Goal: Transaction & Acquisition: Purchase product/service

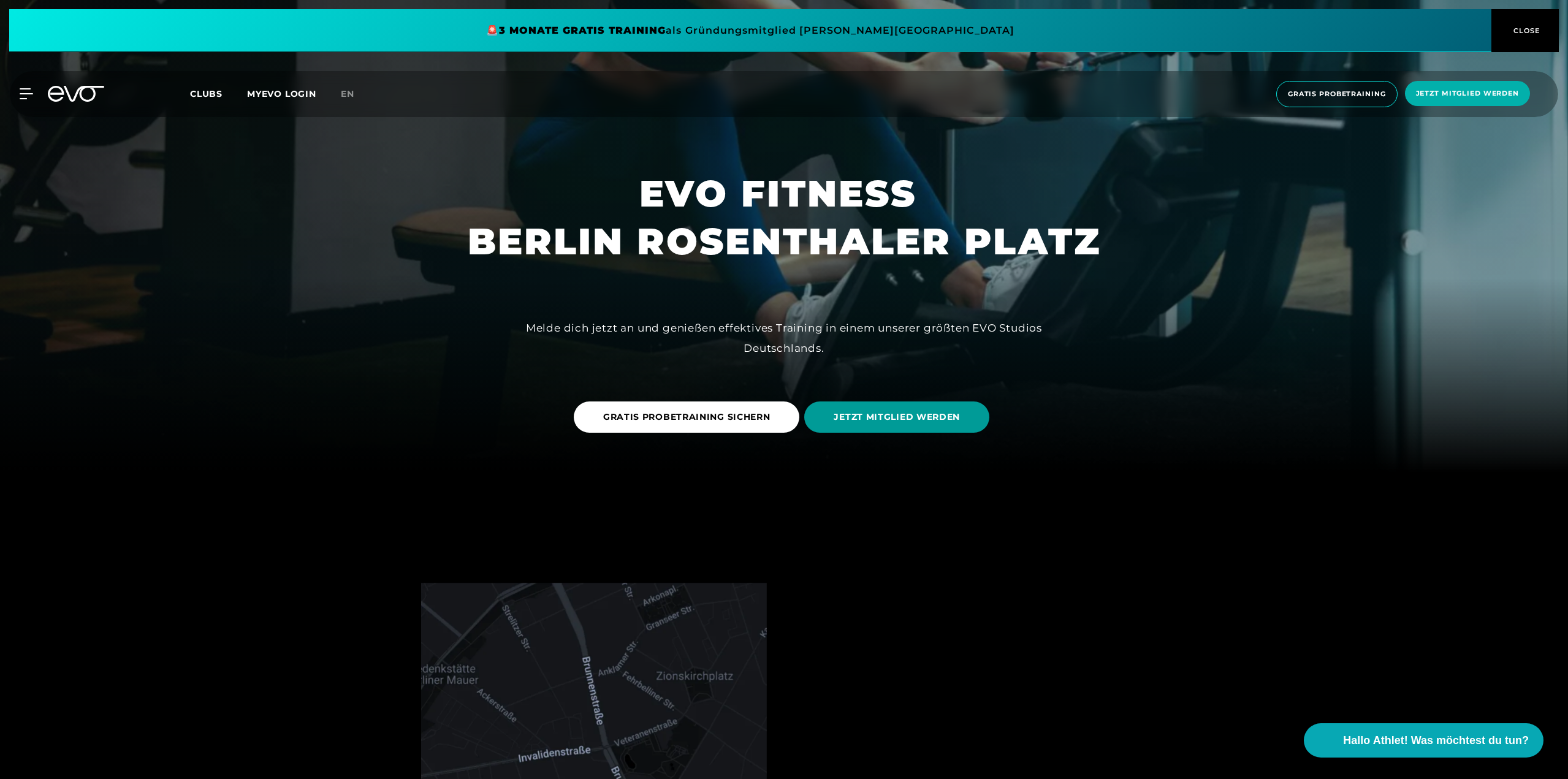
click at [825, 422] on span "JETZT MITGLIED WERDEN" at bounding box center [897, 417] width 185 height 31
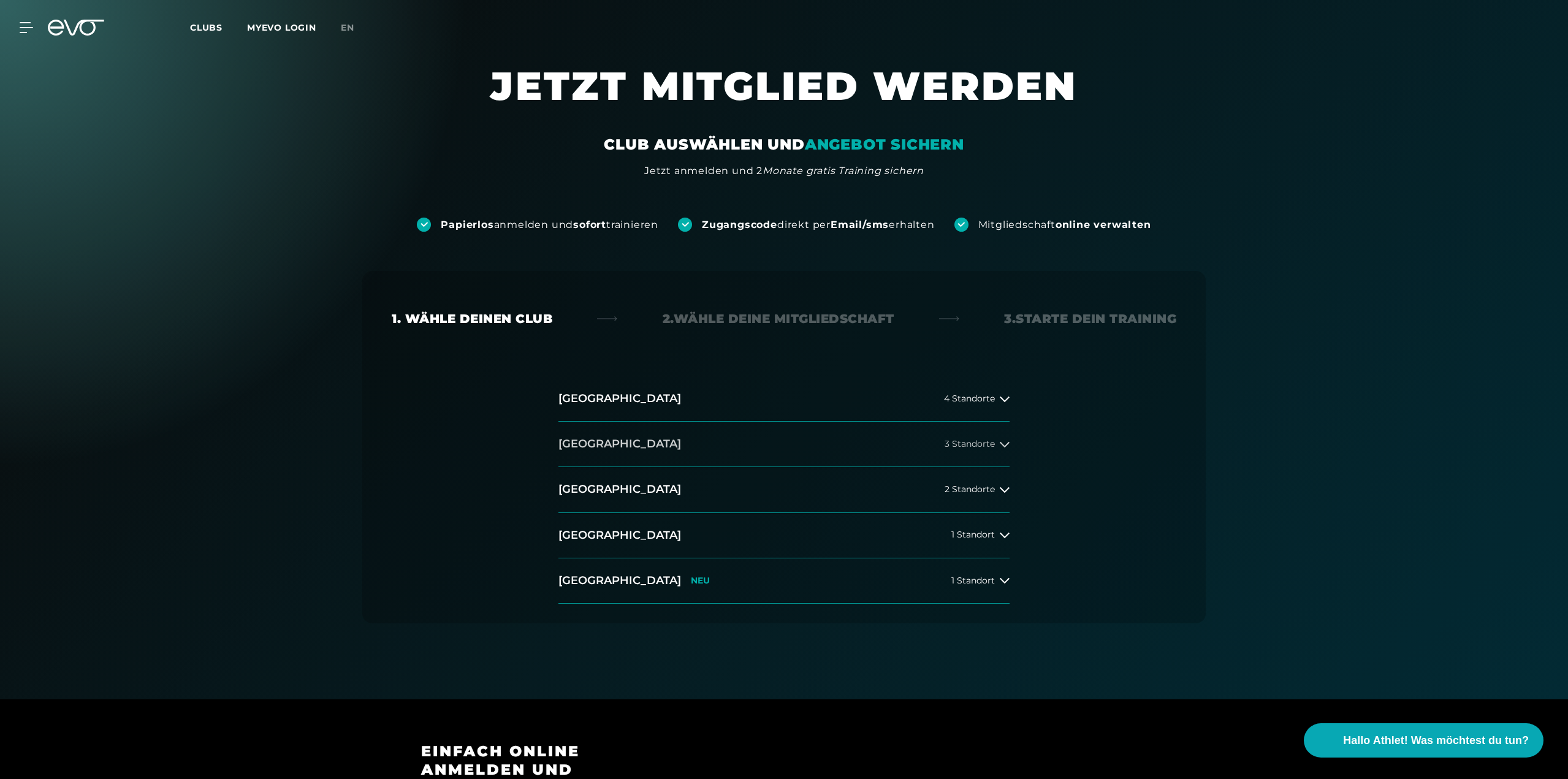
click at [979, 438] on button "[GEOGRAPHIC_DATA] 3 Standorte" at bounding box center [784, 444] width 451 height 45
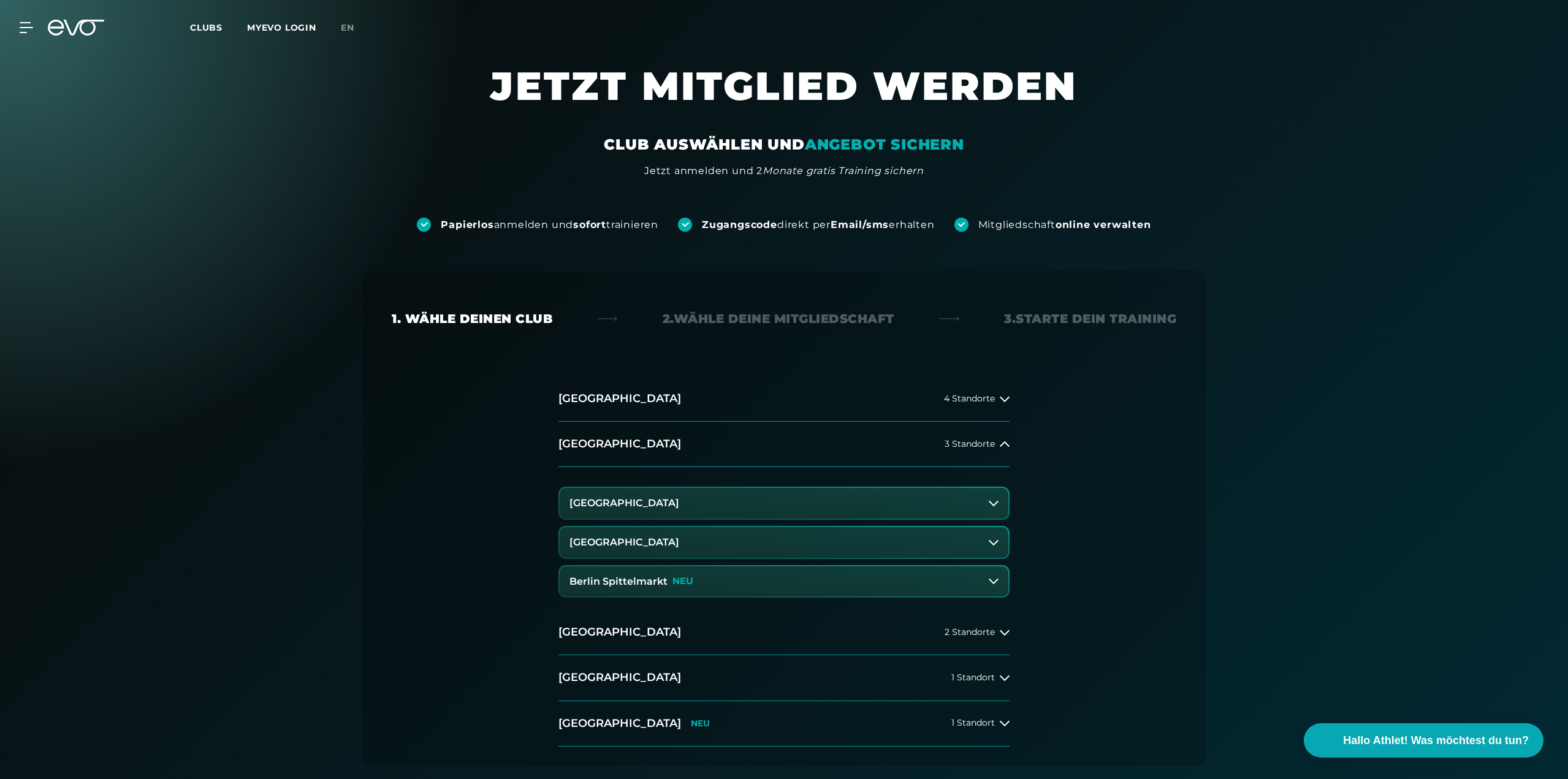
click at [810, 542] on button "[GEOGRAPHIC_DATA]" at bounding box center [784, 542] width 449 height 31
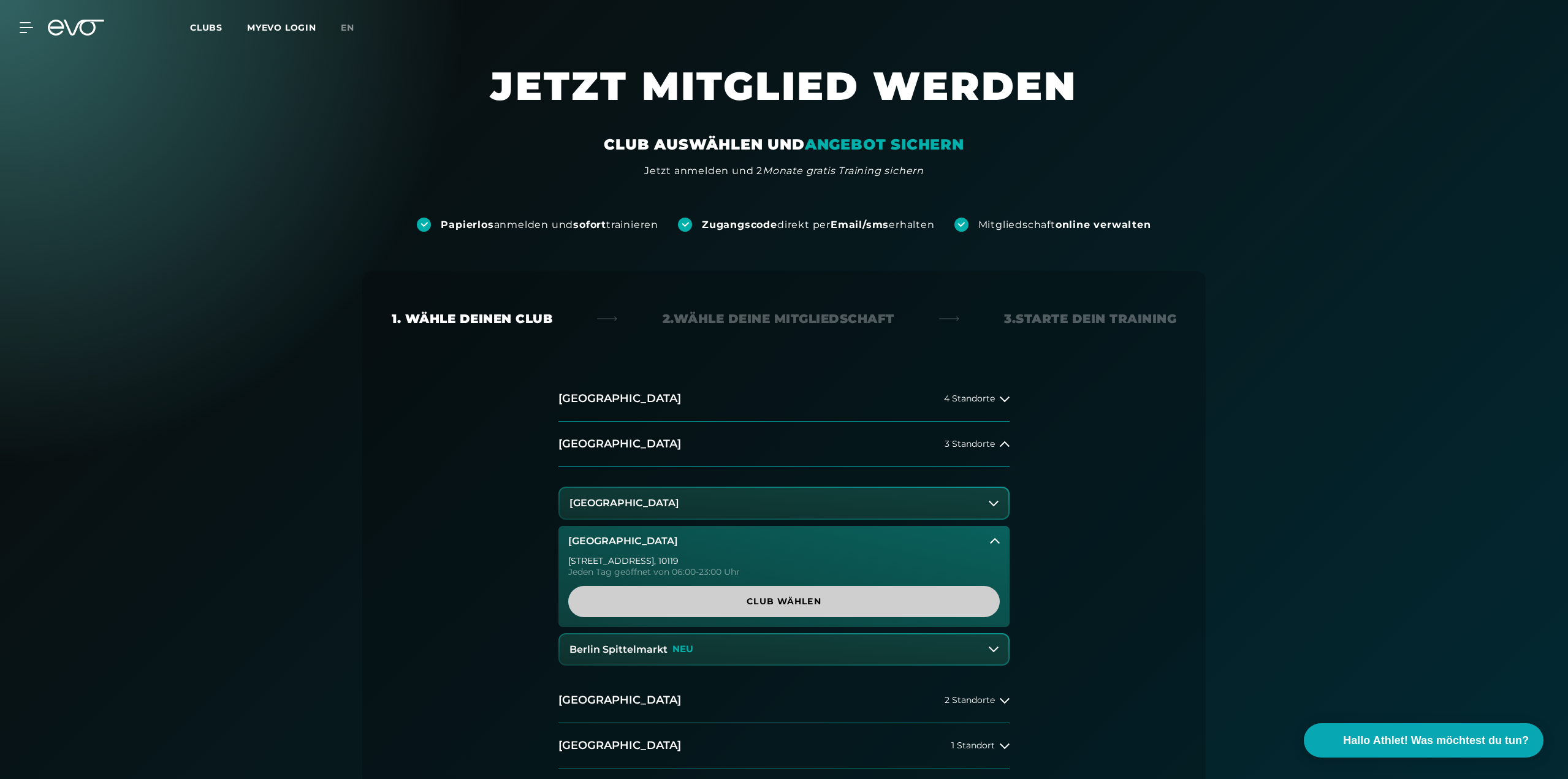
click at [792, 609] on span "Club wählen" at bounding box center [784, 601] width 432 height 31
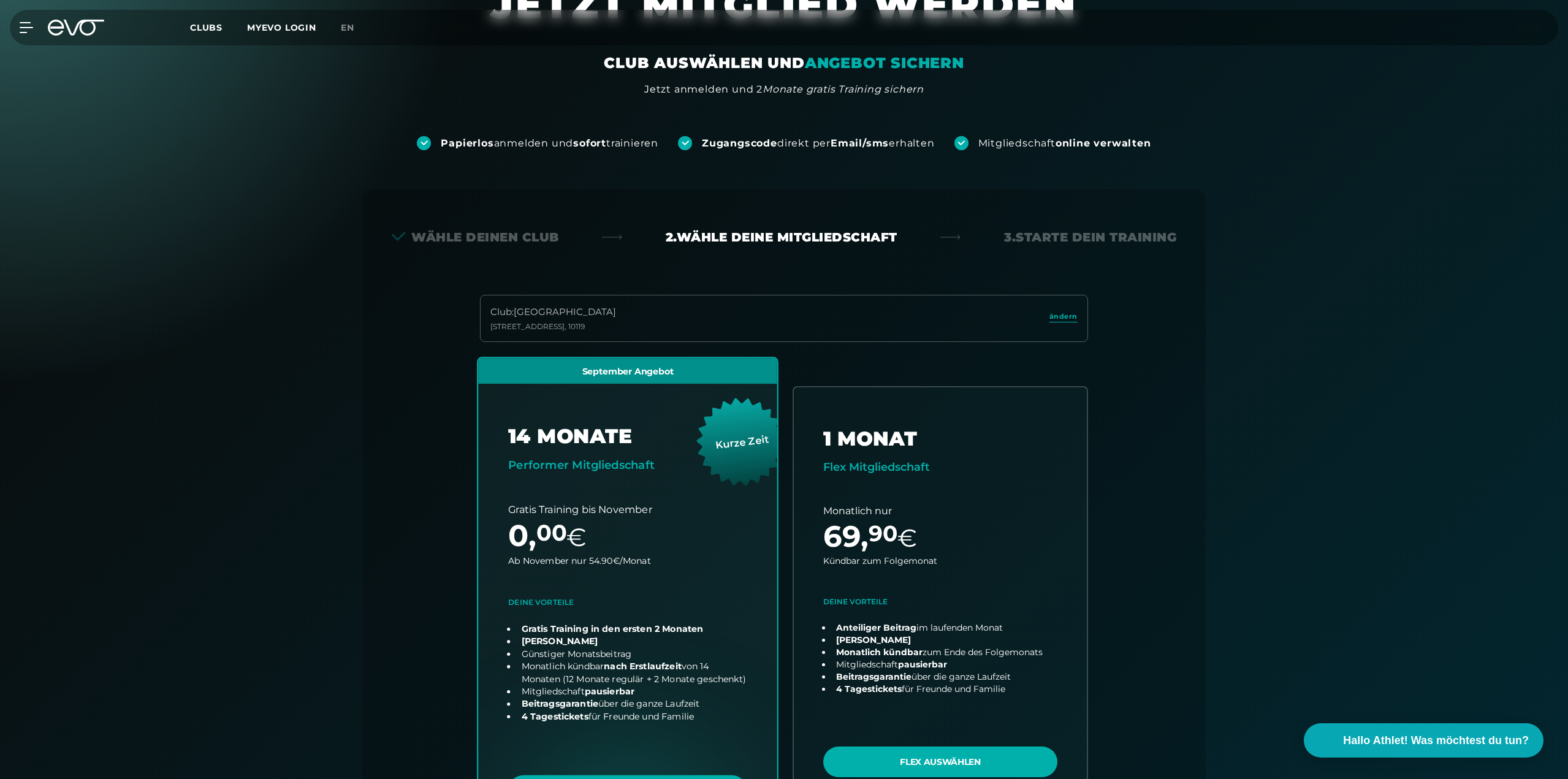
scroll to position [455, 0]
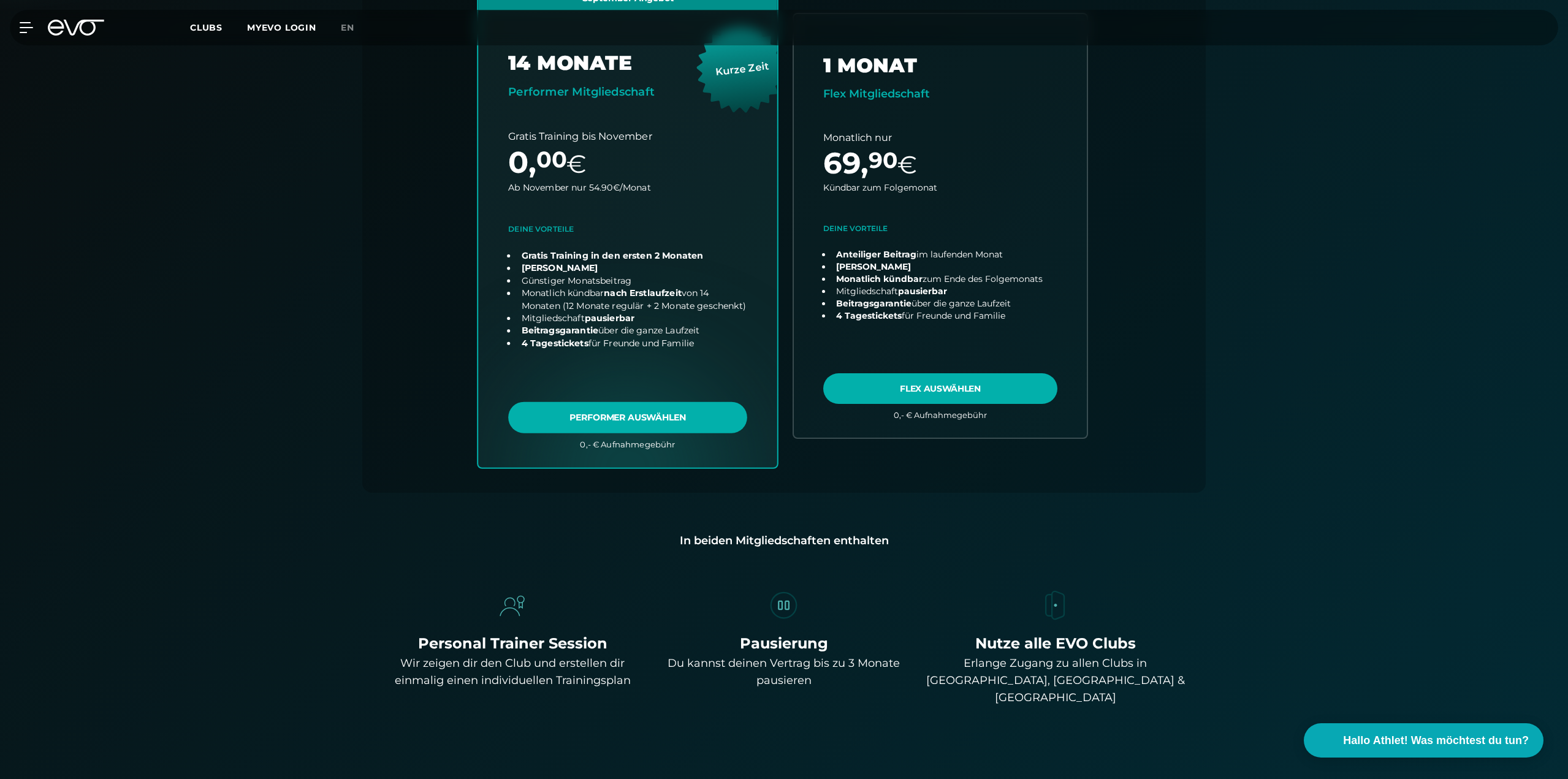
click at [659, 417] on link "choose plan" at bounding box center [628, 226] width 299 height 482
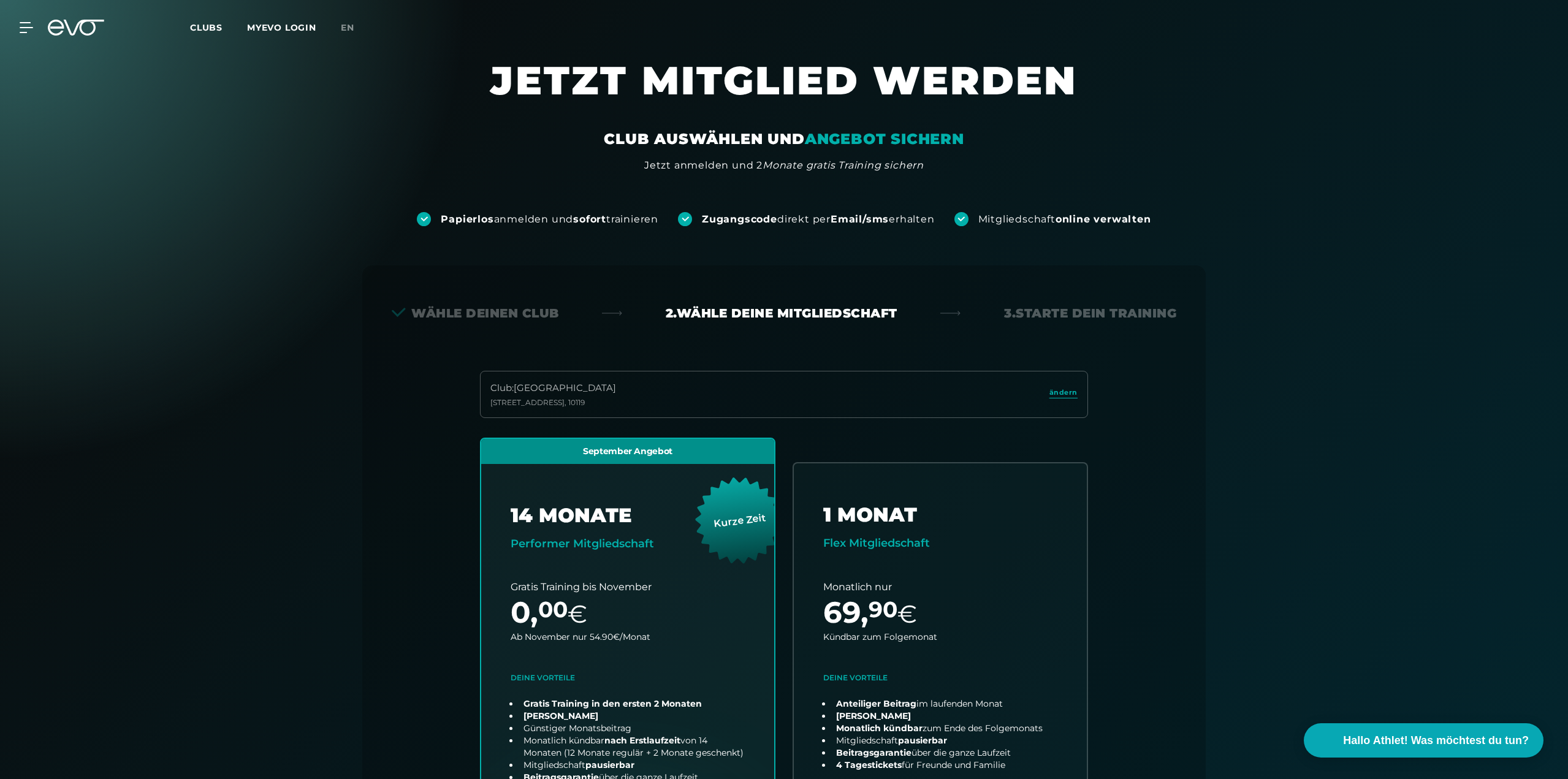
scroll to position [0, 0]
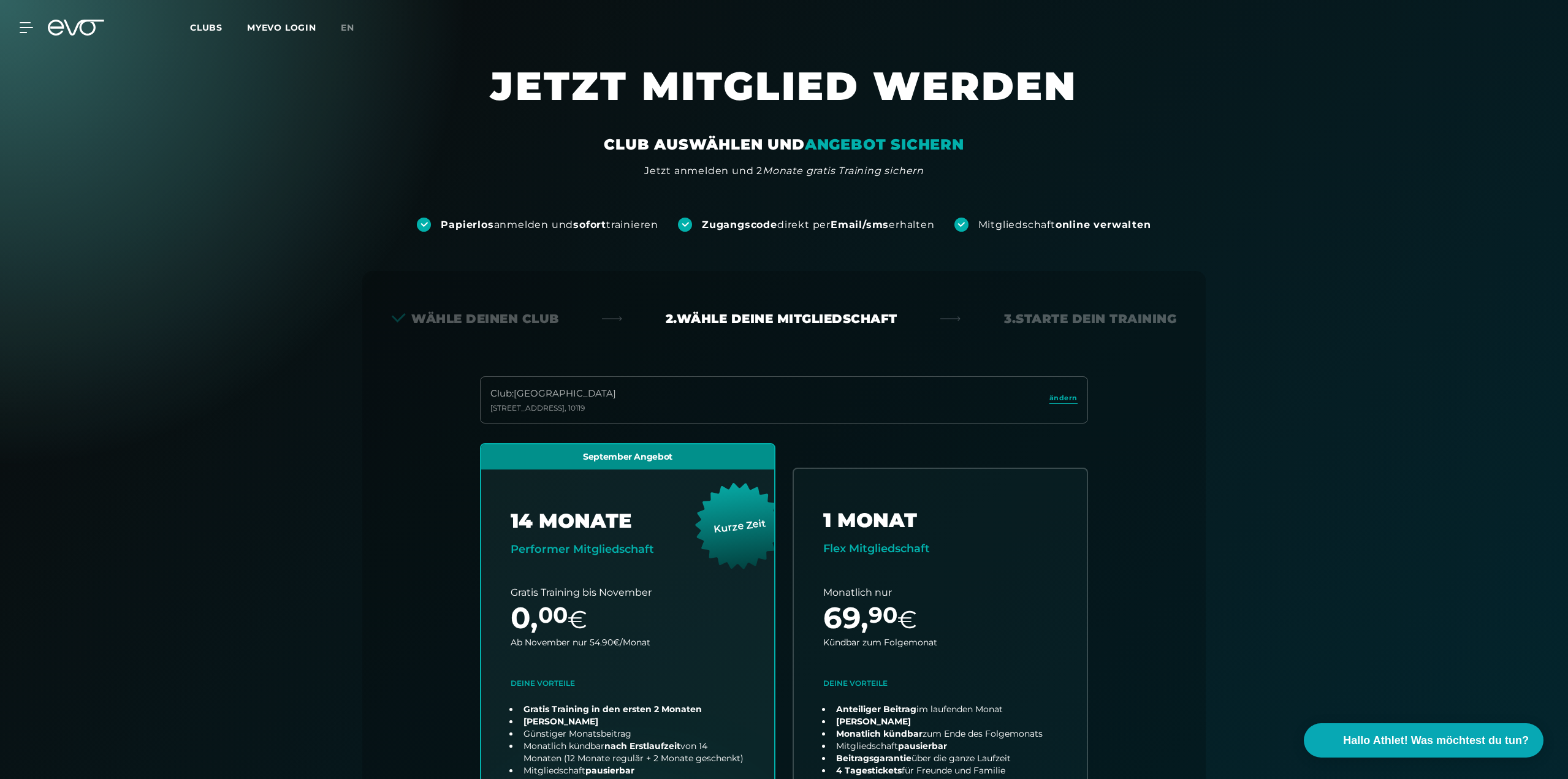
click at [304, 26] on link "MYEVO LOGIN" at bounding box center [281, 28] width 69 height 11
click at [42, 37] on div "MyEVO Login Über EVO Mitgliedschaften Probetraining TAGESPASS EVO Studios [GEOG…" at bounding box center [784, 28] width 1563 height 36
click at [202, 31] on span "Clubs" at bounding box center [206, 28] width 33 height 11
